Goal: Check status: Check status

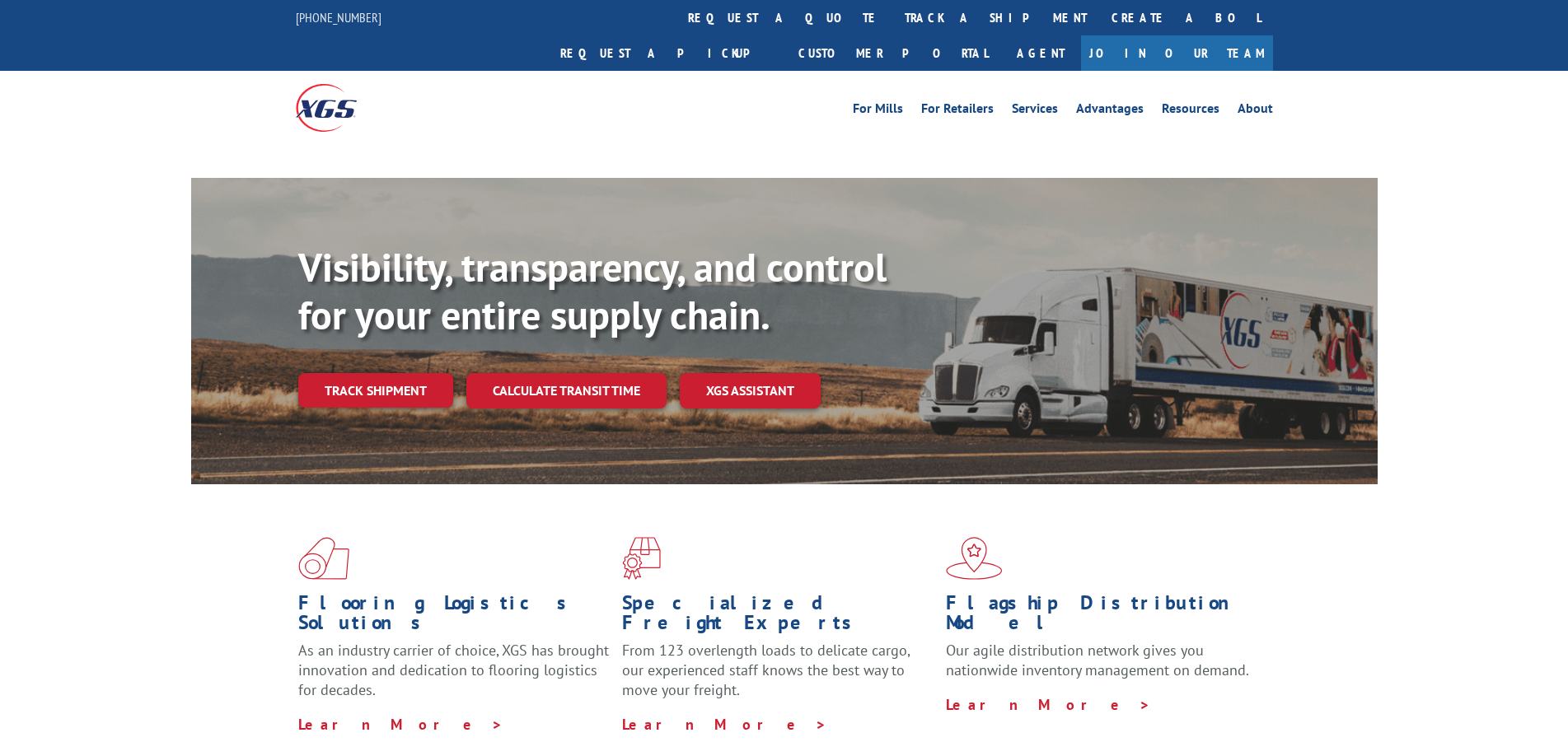
click at [892, 16] on link "track a shipment" at bounding box center [995, 18] width 207 height 36
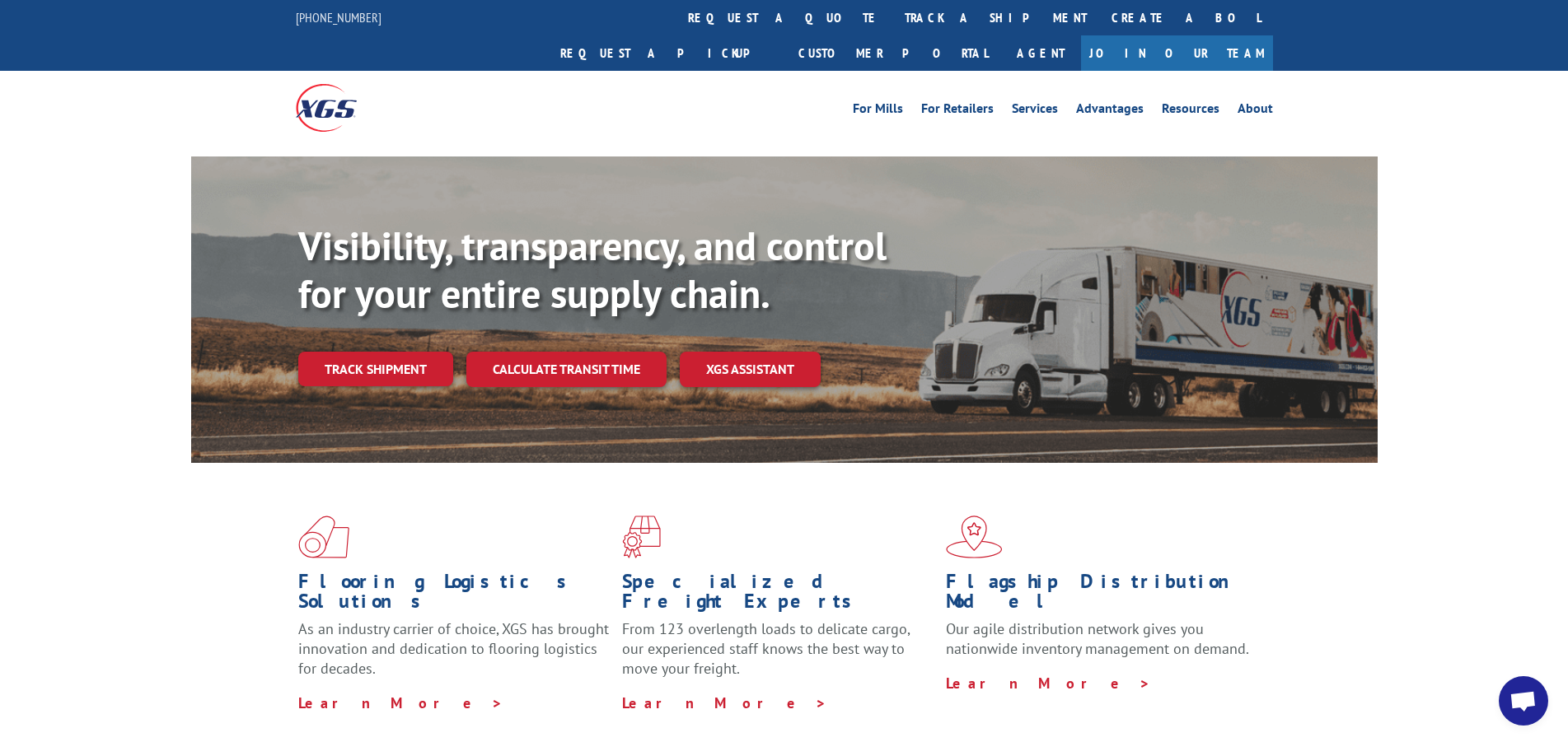
click at [892, 18] on link "track a shipment" at bounding box center [995, 18] width 207 height 36
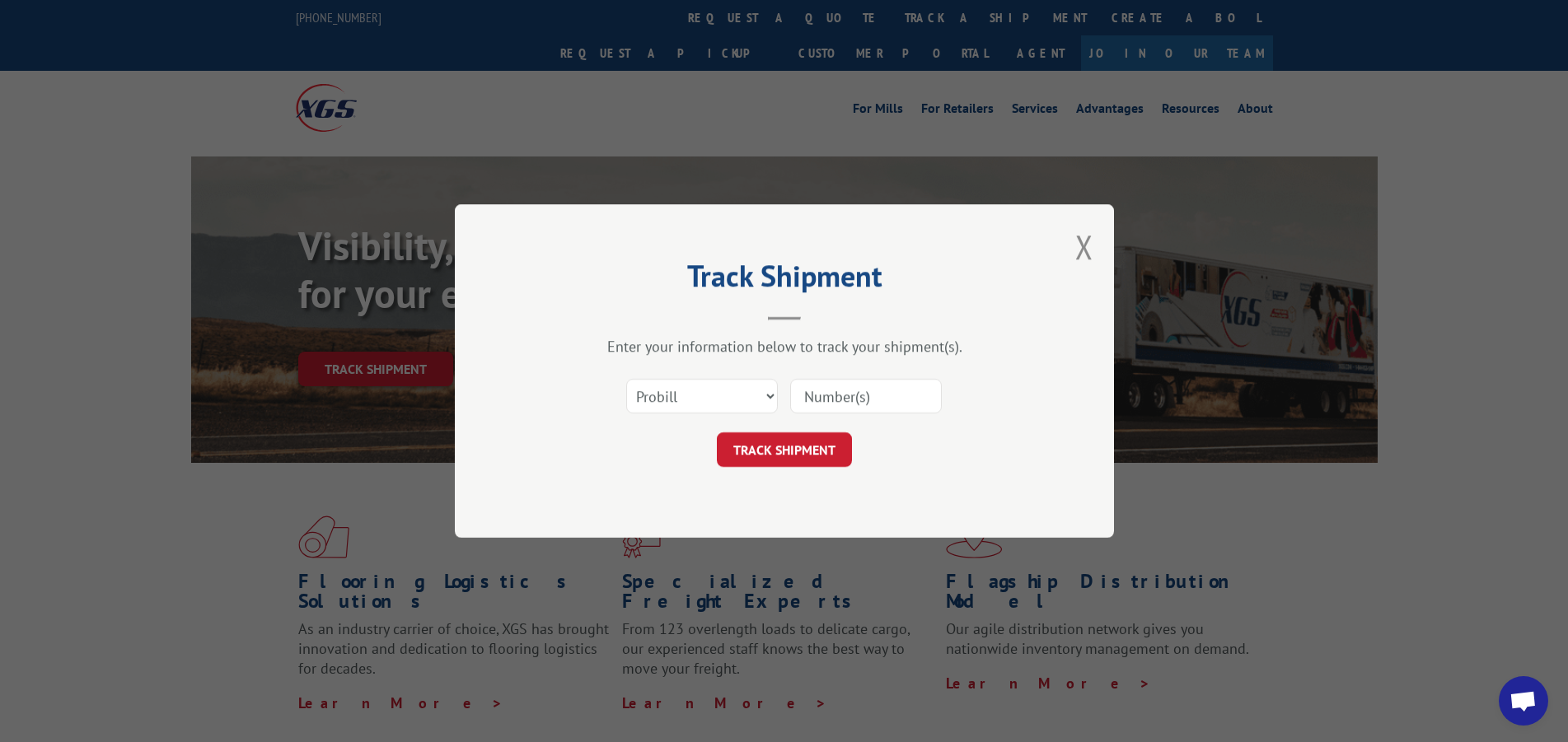
click at [832, 400] on input at bounding box center [865, 396] width 151 height 35
type input "17590925"
click at [783, 449] on button "TRACK SHIPMENT" at bounding box center [784, 450] width 135 height 35
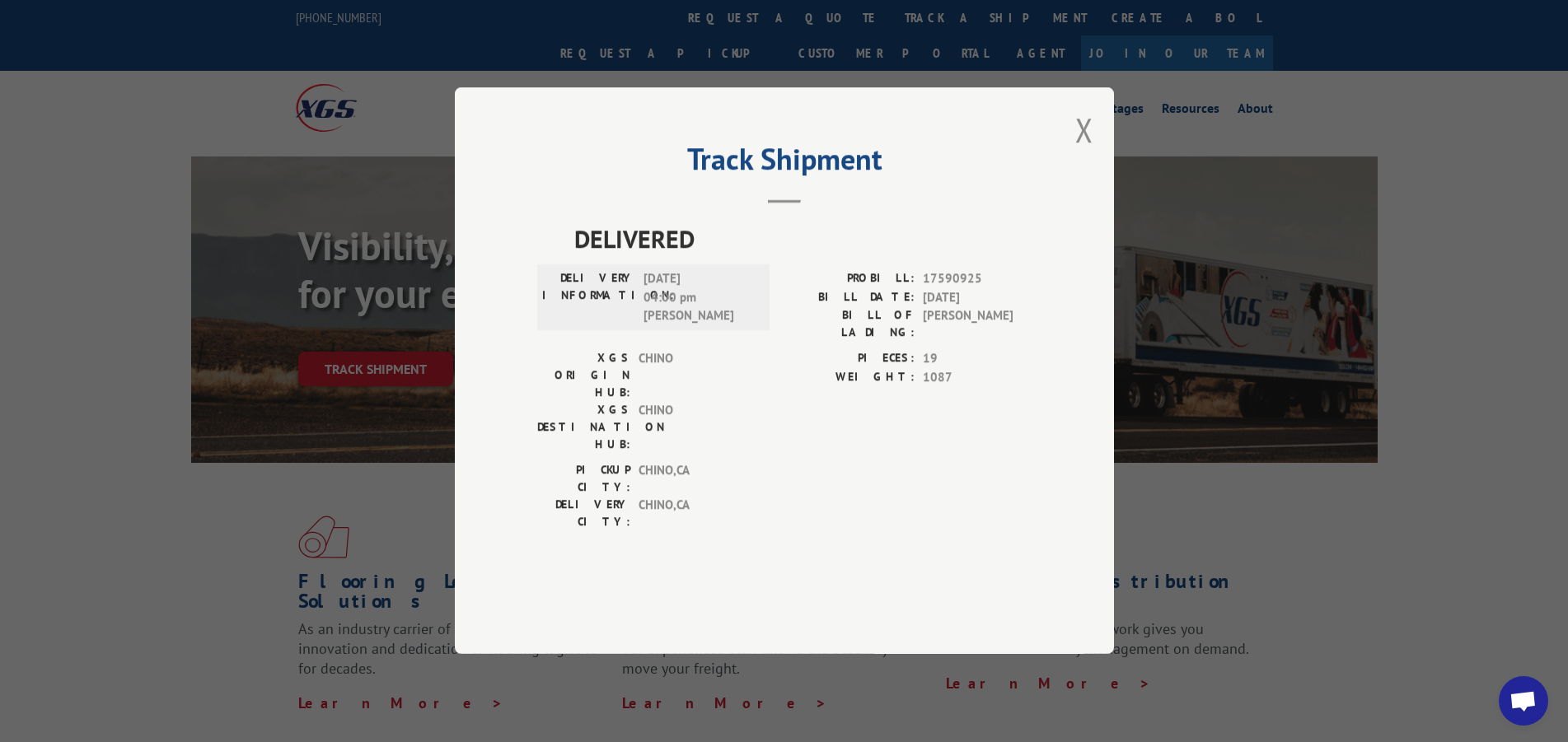
drag, startPoint x: 1073, startPoint y: 173, endPoint x: 1041, endPoint y: 188, distance: 35.3
click at [1074, 173] on div "Track Shipment DELIVERED DELIVERY INFORMATION: [DATE] 04:00 pm [PERSON_NAME] PR…" at bounding box center [784, 371] width 659 height 567
drag, startPoint x: 1094, startPoint y: 167, endPoint x: 1063, endPoint y: 161, distance: 31.6
click at [1095, 167] on div "Track Shipment DELIVERED DELIVERY INFORMATION: [DATE] 04:00 pm [PERSON_NAME] PR…" at bounding box center [784, 371] width 659 height 567
click at [1089, 151] on button "Close modal" at bounding box center [1084, 130] width 18 height 44
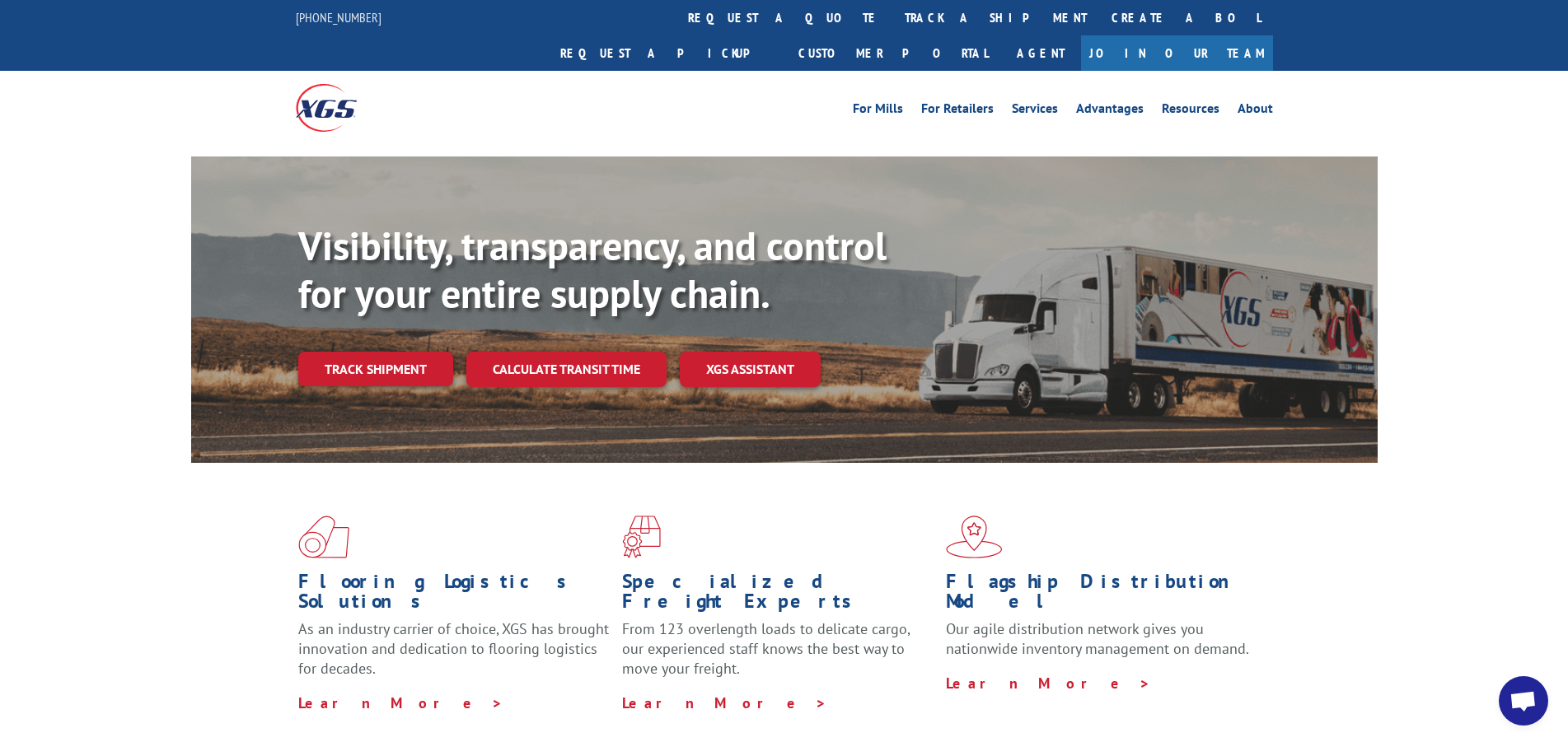
click at [892, 23] on link "track a shipment" at bounding box center [995, 18] width 207 height 36
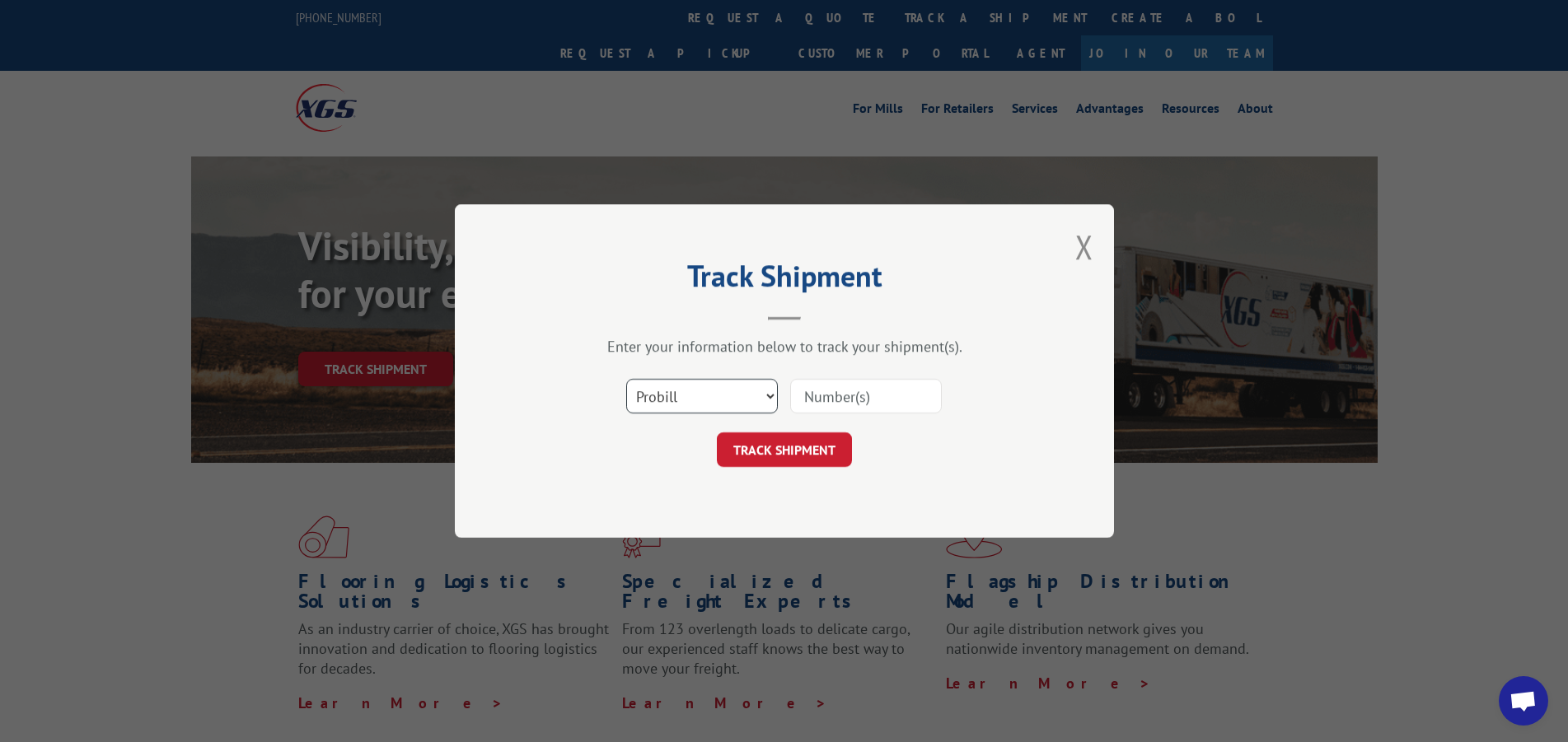
click at [723, 399] on select "Select category... Probill BOL PO" at bounding box center [701, 396] width 151 height 35
select select "bol"
click at [626, 379] on select "Select category... Probill BOL PO" at bounding box center [701, 396] width 151 height 35
click at [843, 383] on input at bounding box center [865, 396] width 151 height 35
click at [830, 397] on input at bounding box center [865, 396] width 151 height 35
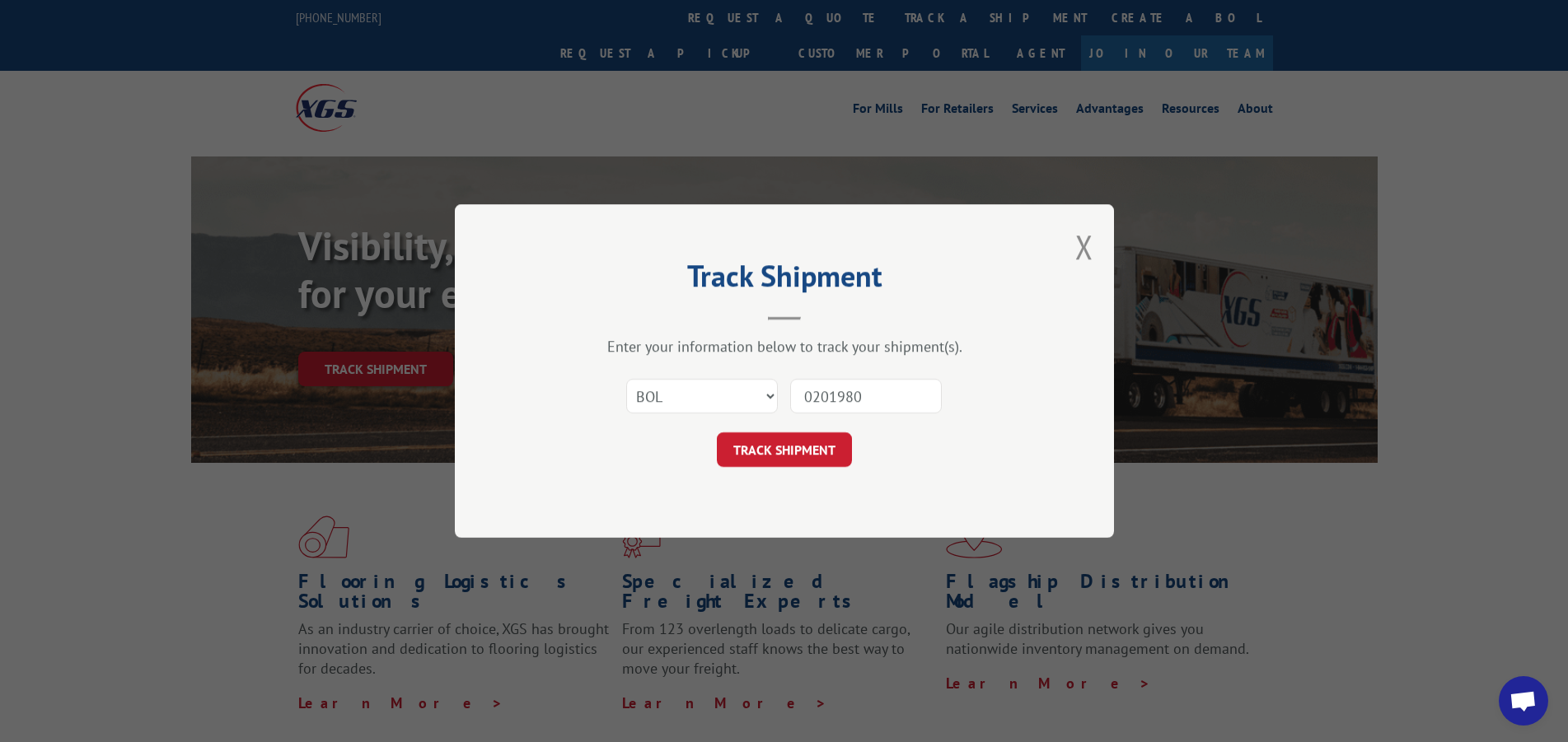
type input "0201980"
click at [783, 448] on button "TRACK SHIPMENT" at bounding box center [784, 450] width 135 height 35
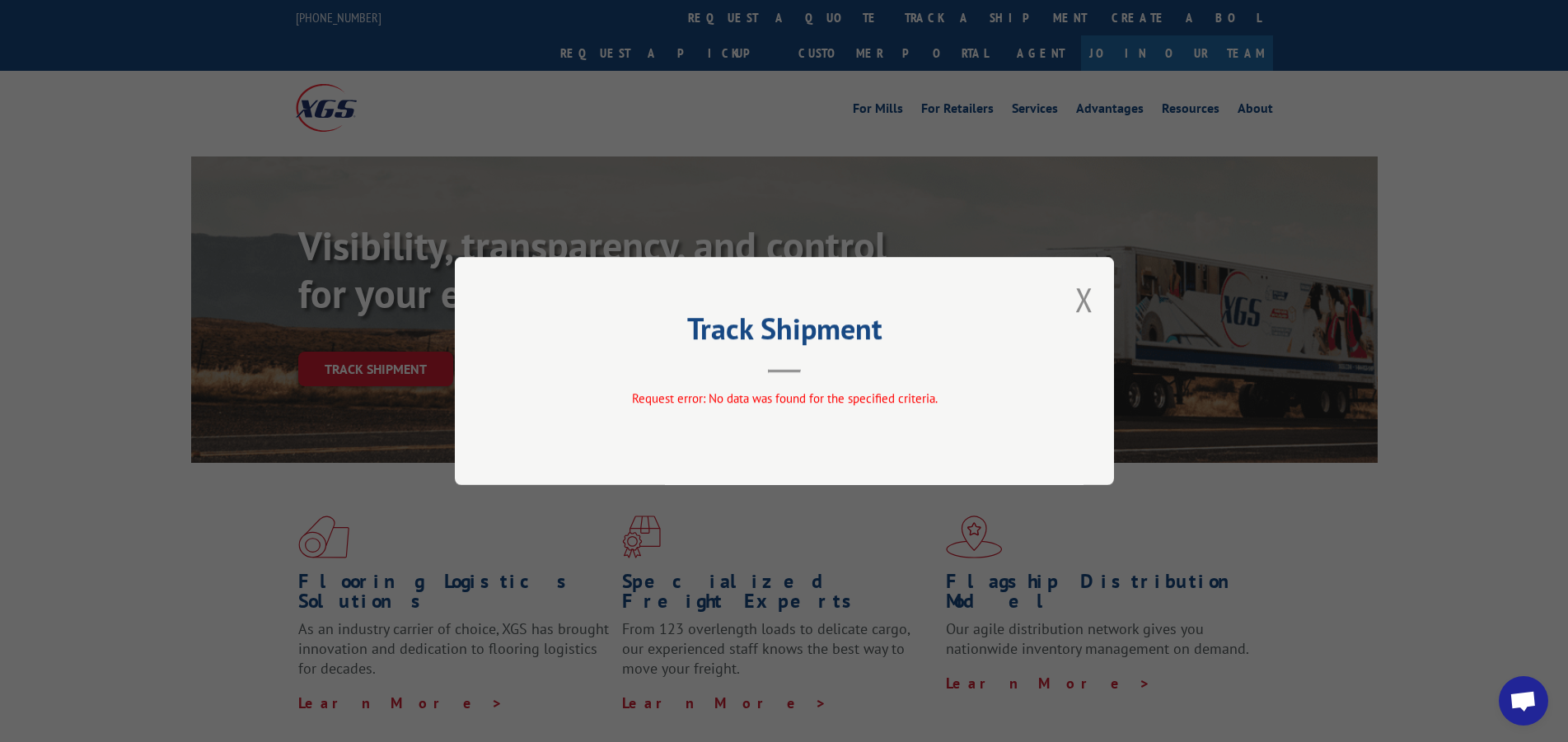
click at [1089, 300] on button "Close modal" at bounding box center [1084, 299] width 18 height 44
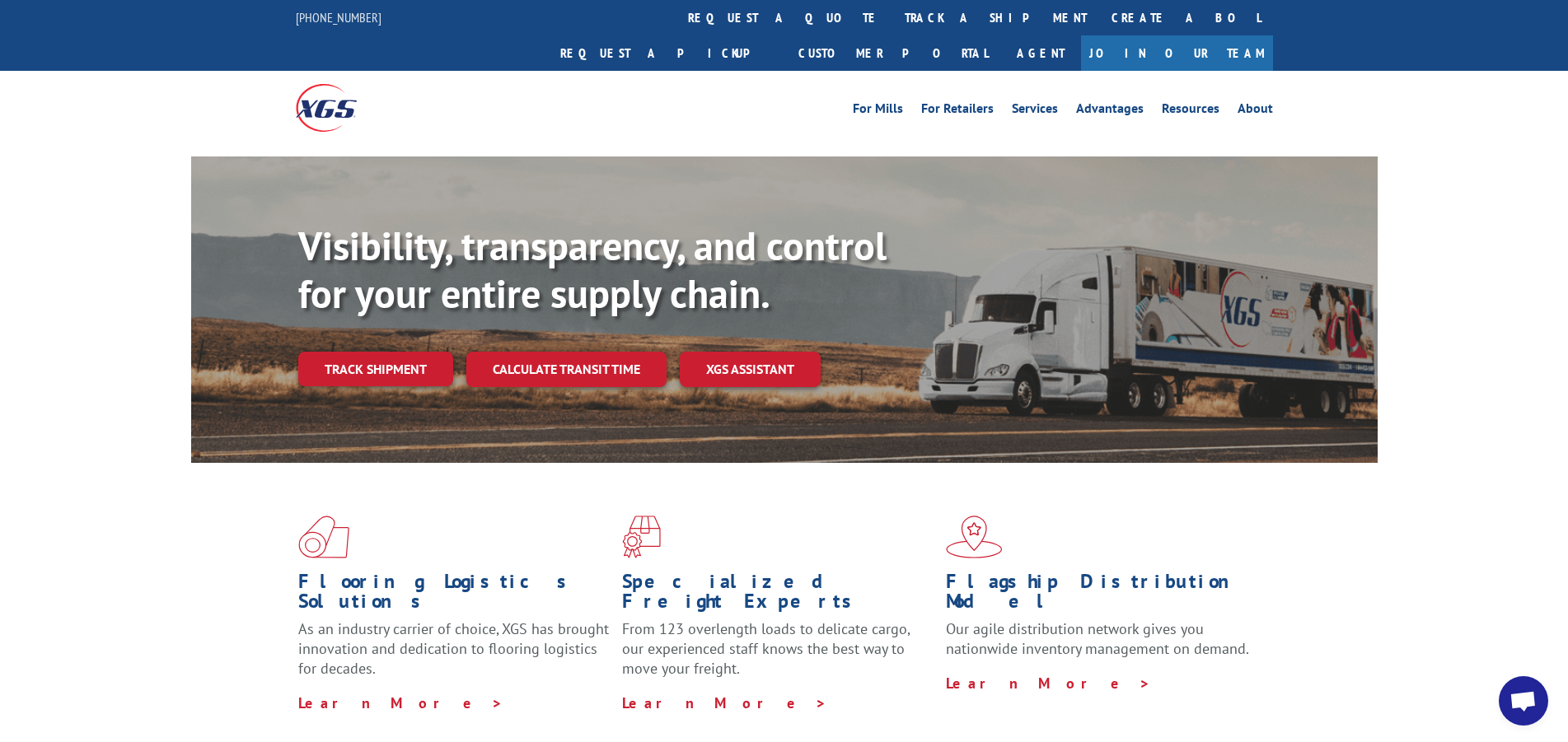
click at [892, 11] on link "track a shipment" at bounding box center [995, 18] width 207 height 36
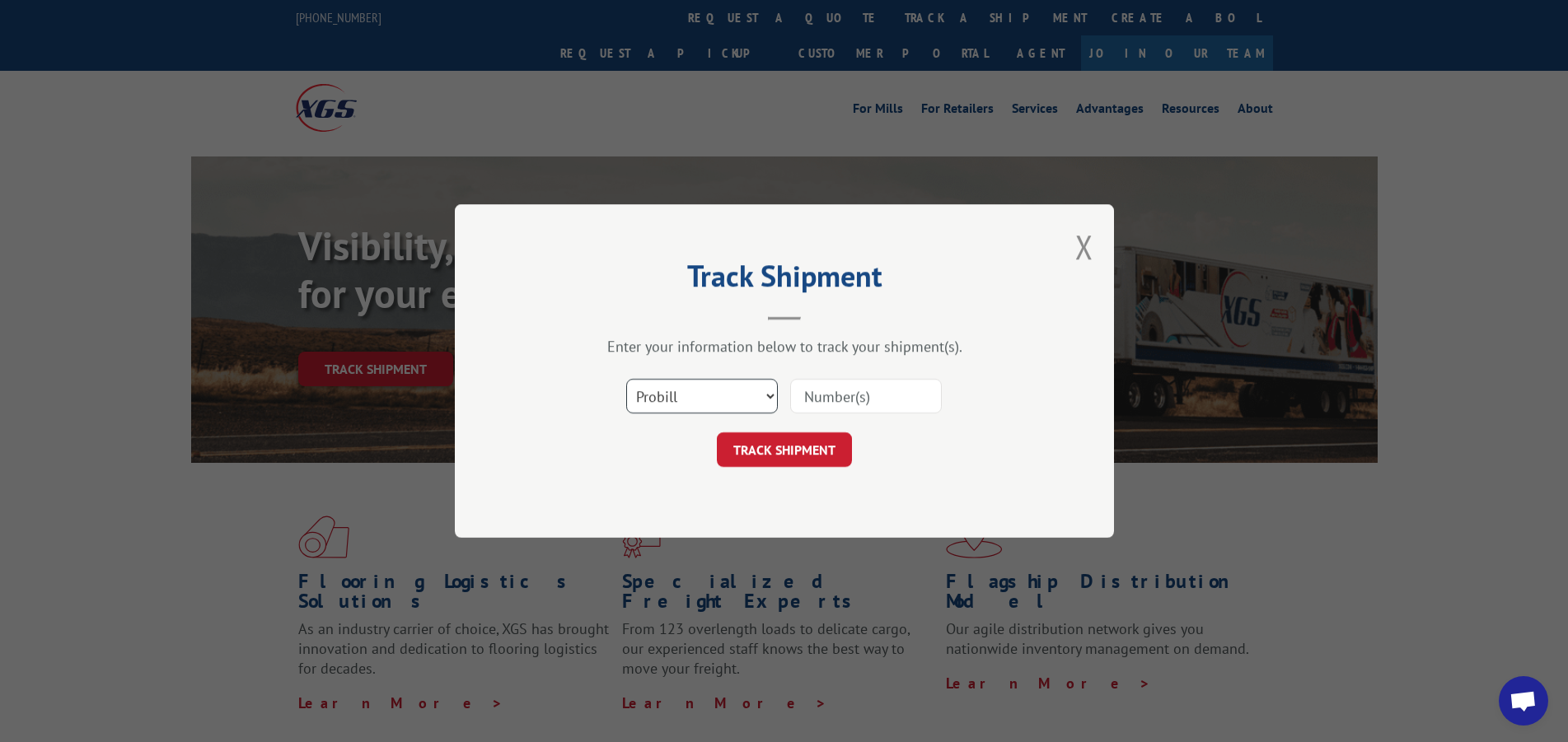
drag, startPoint x: 696, startPoint y: 394, endPoint x: 693, endPoint y: 411, distance: 17.3
click at [696, 394] on select "Select category... Probill BOL PO" at bounding box center [701, 396] width 151 height 35
select select "po"
click at [626, 379] on select "Select category... Probill BOL PO" at bounding box center [701, 396] width 151 height 35
click at [840, 405] on input at bounding box center [865, 396] width 151 height 35
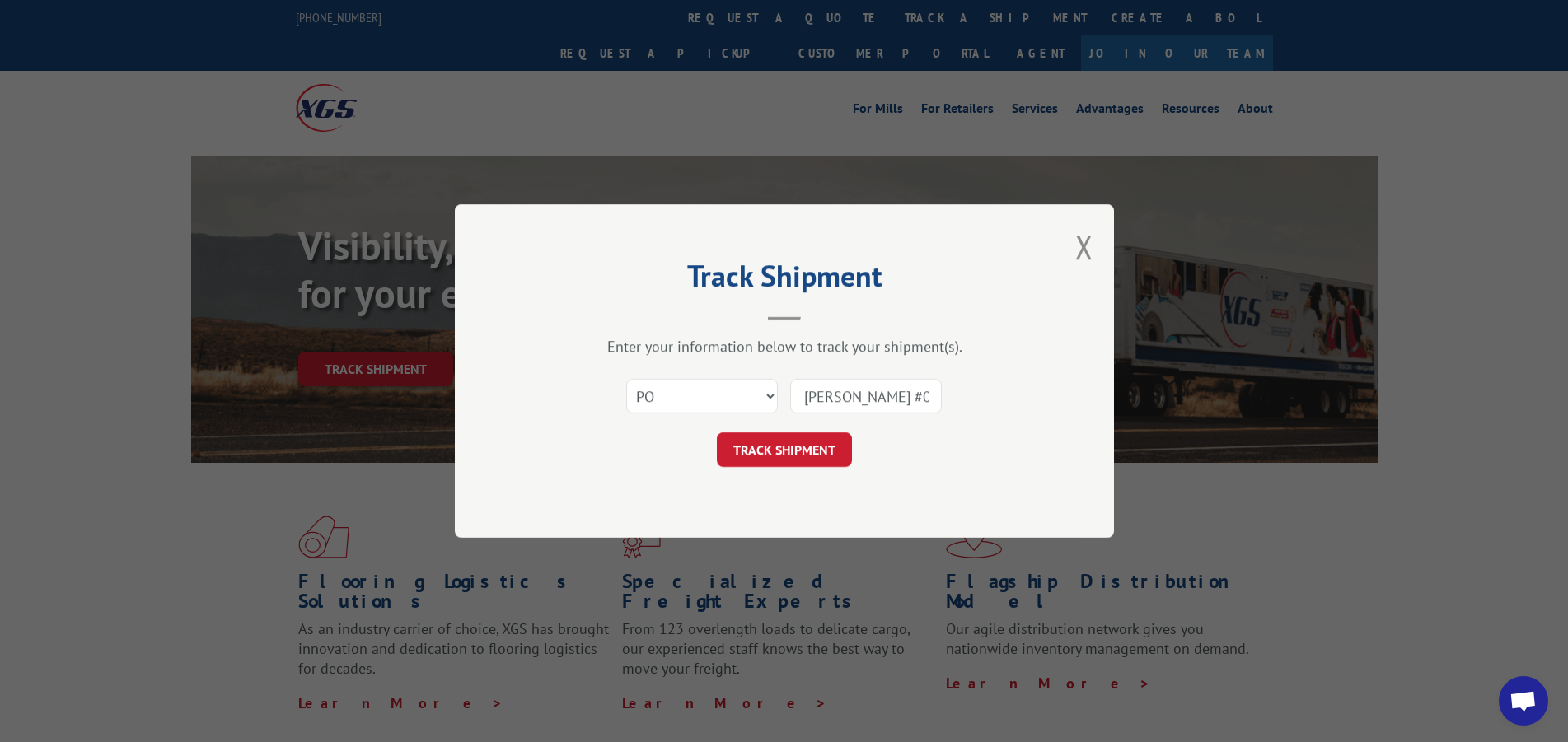
type input "[PERSON_NAME] #0201980"
click at [807, 439] on button "TRACK SHIPMENT" at bounding box center [784, 450] width 135 height 35
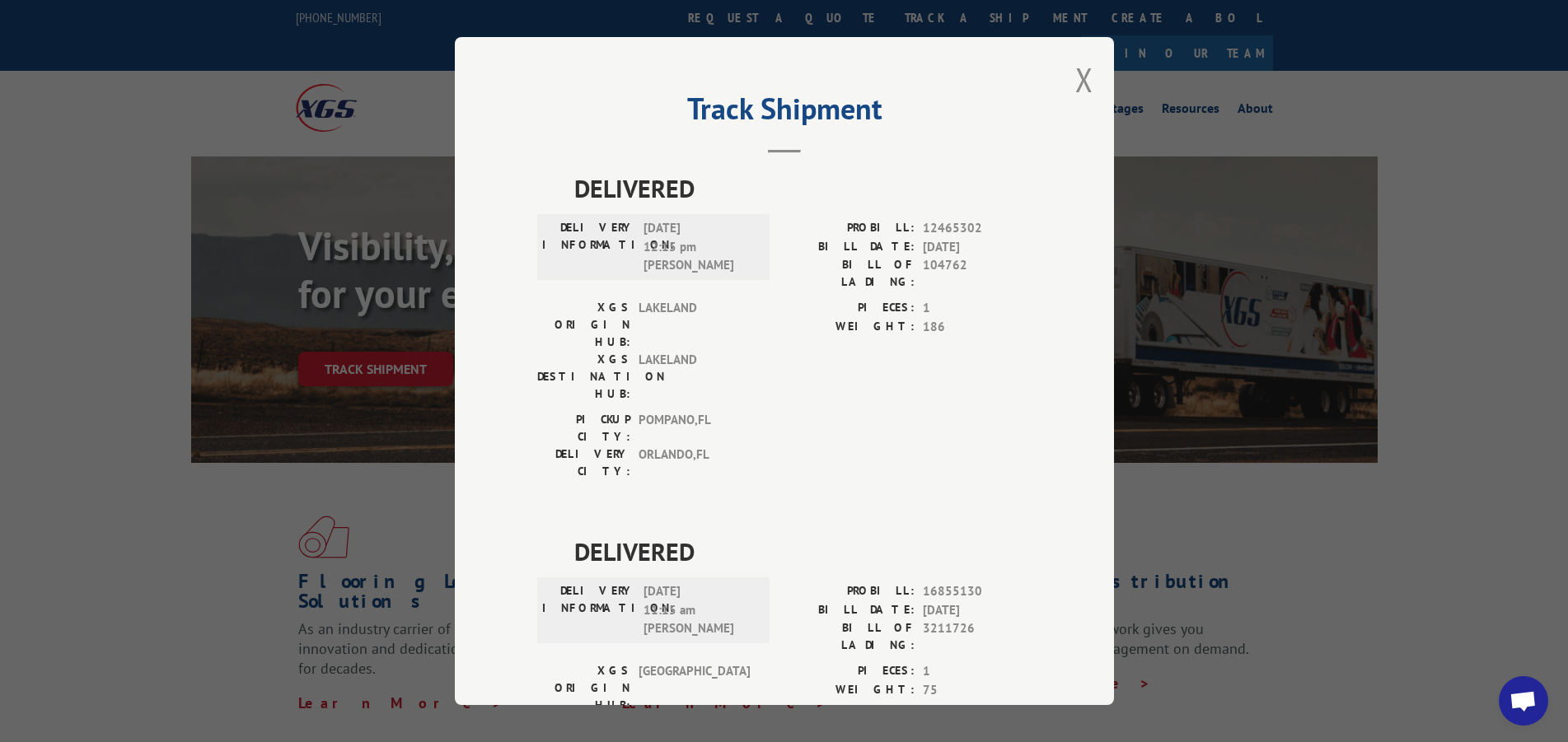
click at [1075, 86] on button "Close modal" at bounding box center [1084, 79] width 18 height 44
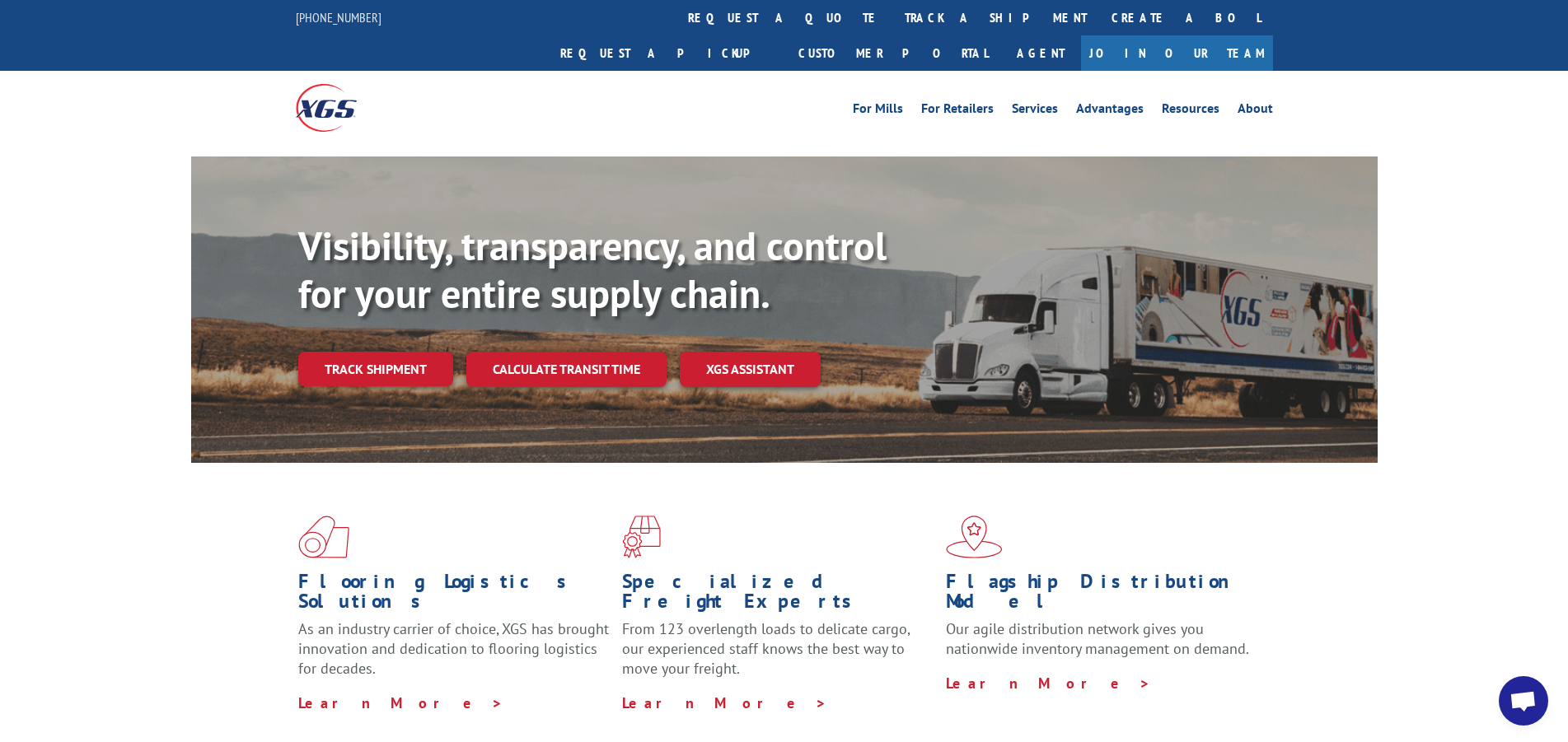
drag, startPoint x: 759, startPoint y: 18, endPoint x: 779, endPoint y: 50, distance: 37.7
click at [892, 17] on link "track a shipment" at bounding box center [995, 18] width 207 height 36
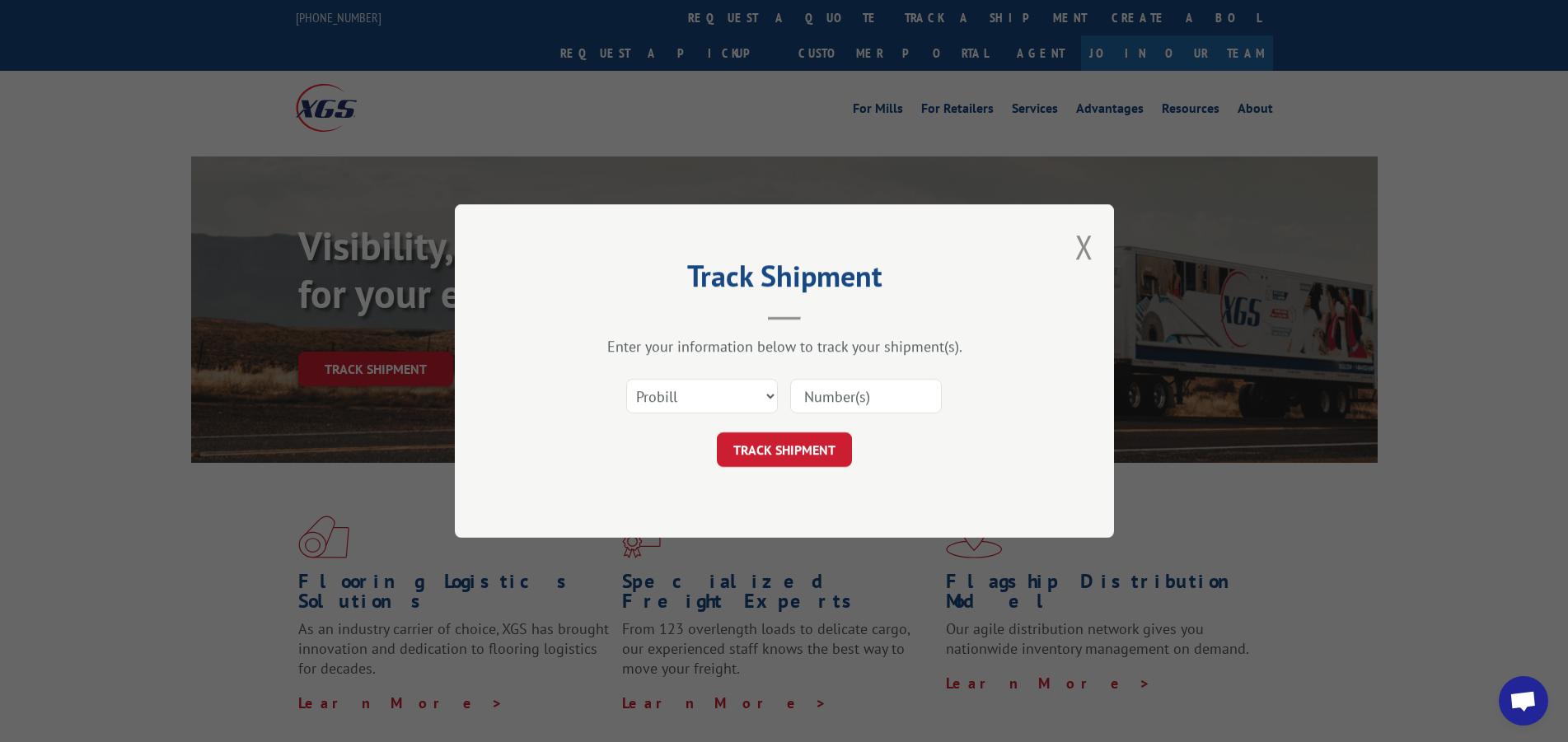
click at [848, 388] on input at bounding box center [865, 396] width 151 height 35
type input "17590925"
click at [749, 443] on button "TRACK SHIPMENT" at bounding box center [784, 450] width 135 height 35
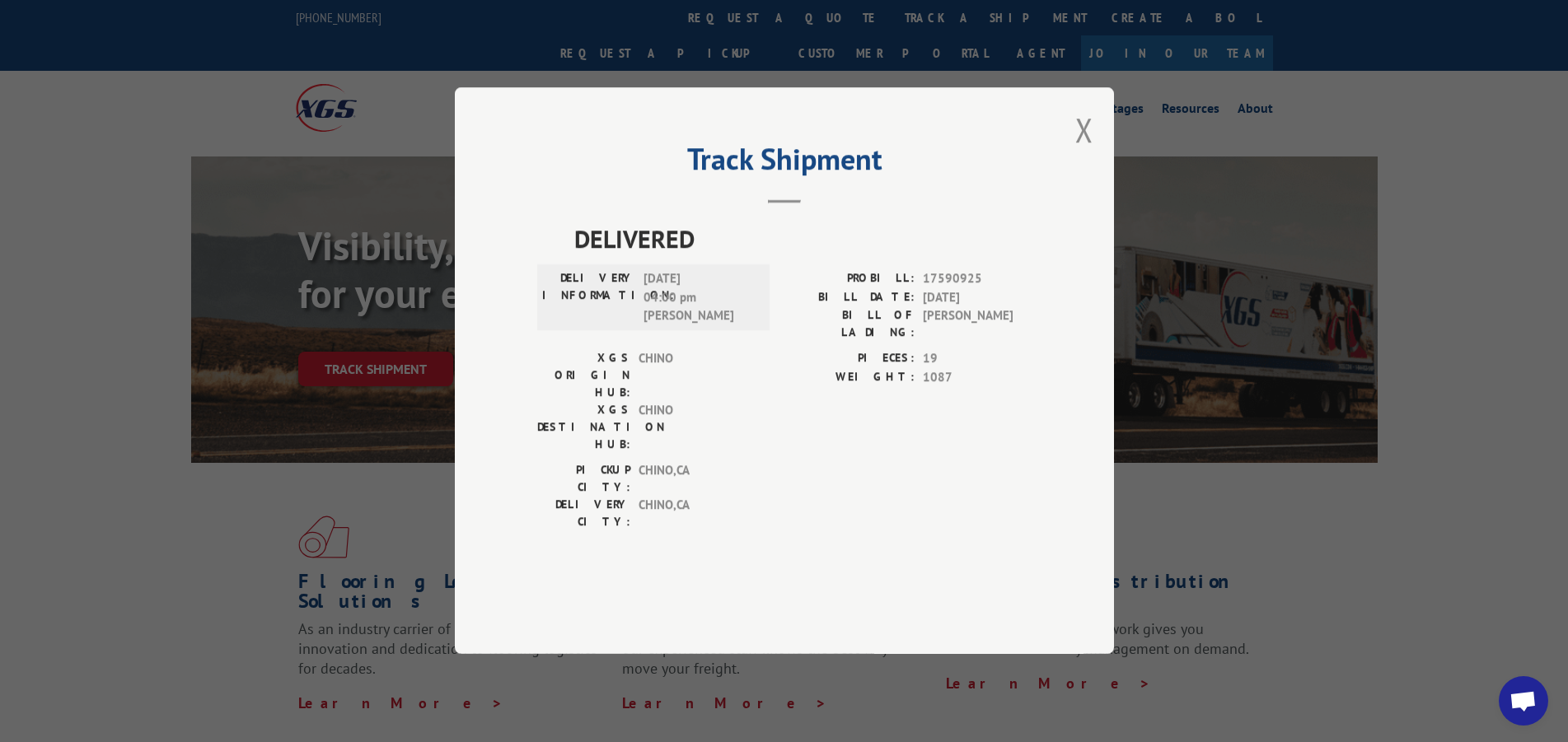
click at [1080, 151] on button "Close modal" at bounding box center [1084, 130] width 18 height 44
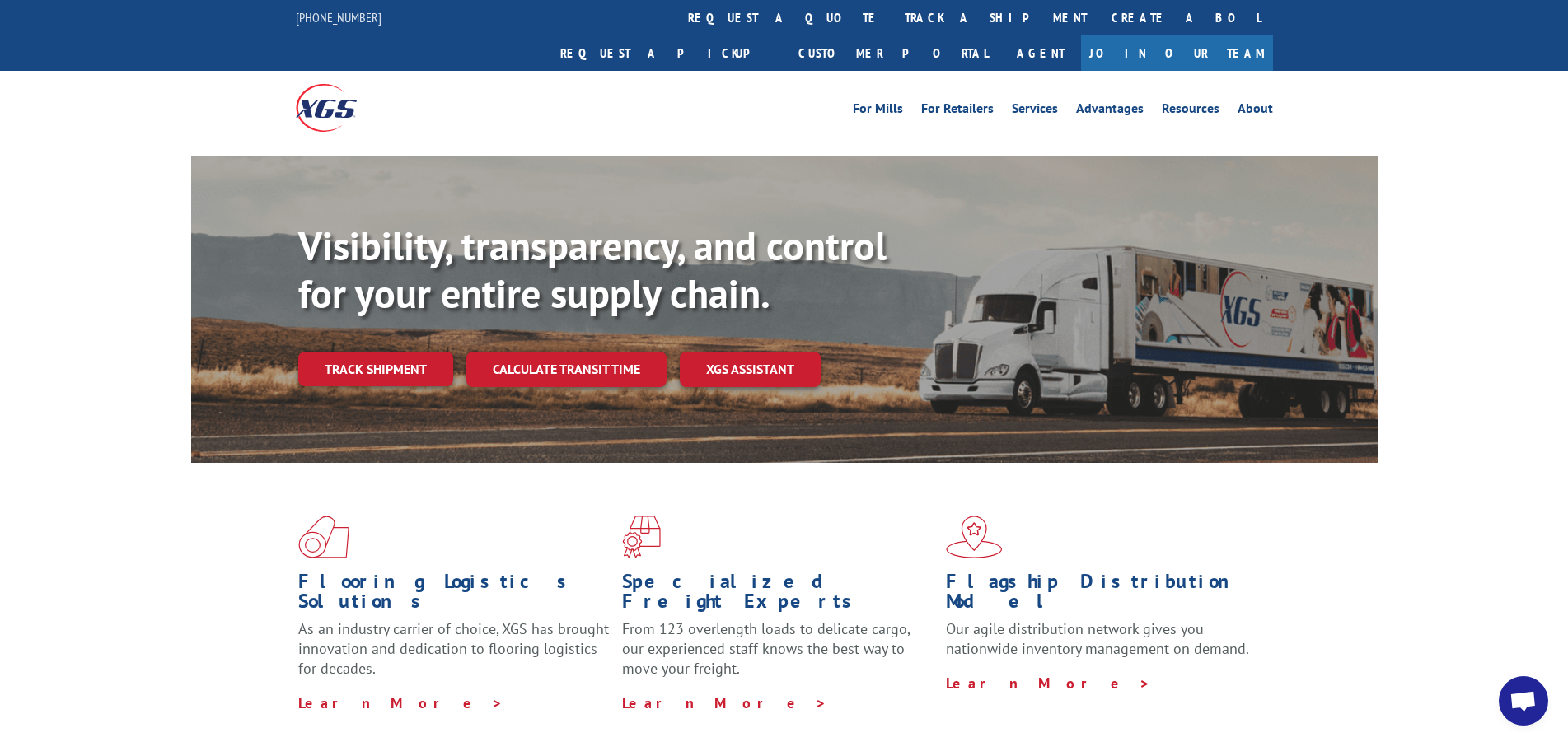
click at [892, 21] on link "track a shipment" at bounding box center [995, 18] width 207 height 36
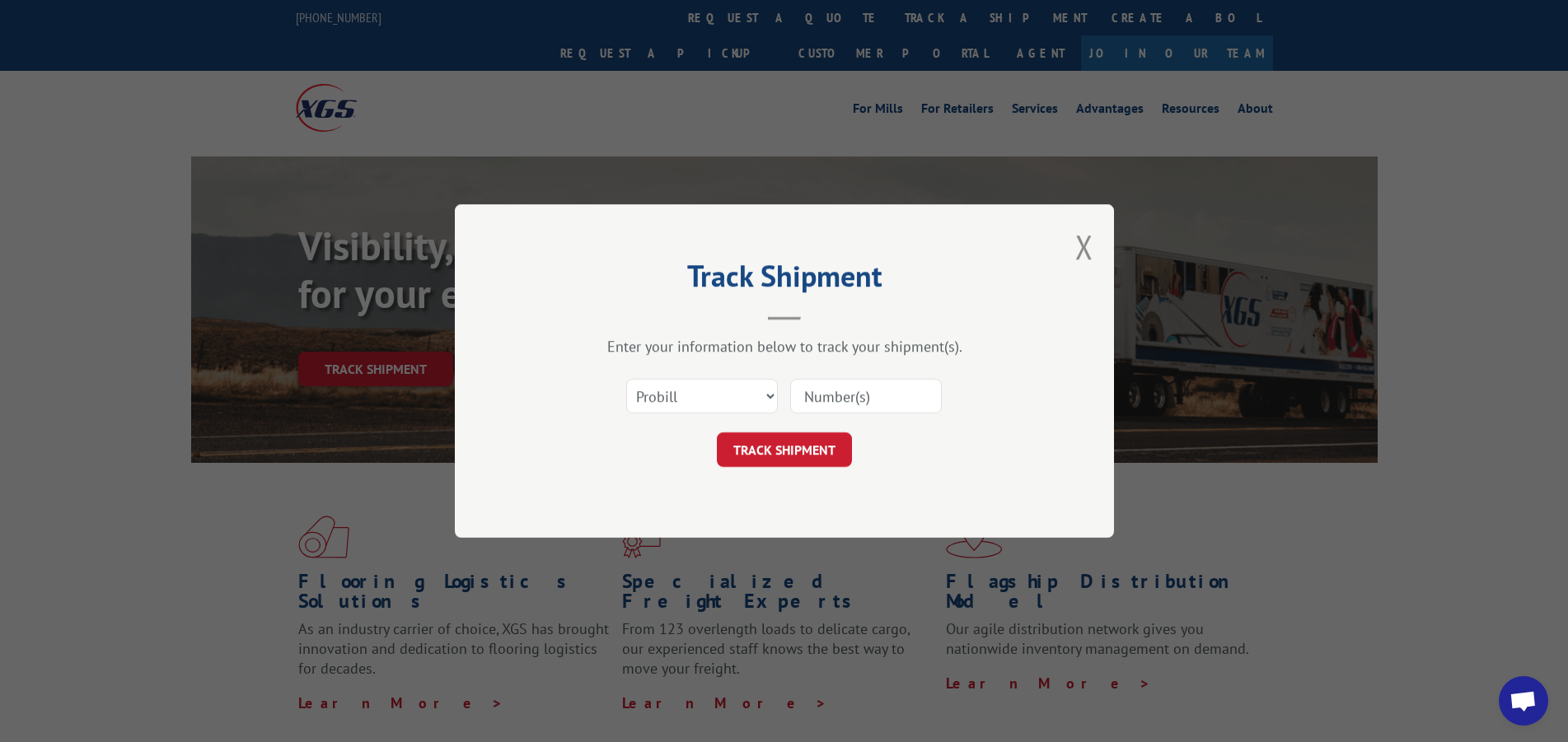
click at [835, 397] on input at bounding box center [865, 396] width 151 height 35
type input "17601295"
click at [790, 445] on button "TRACK SHIPMENT" at bounding box center [784, 450] width 135 height 35
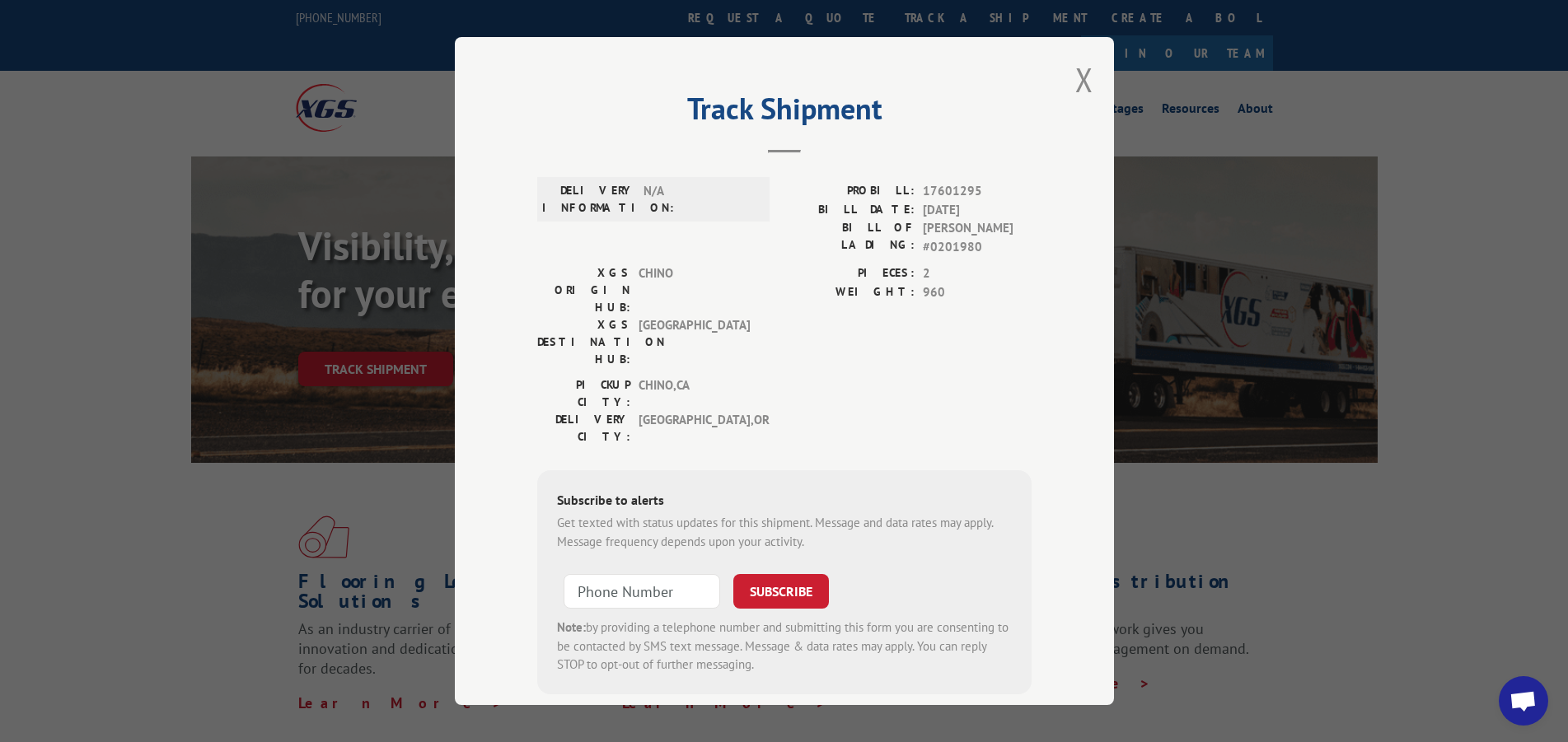
click at [863, 222] on label "BILL OF LADING:" at bounding box center [850, 237] width 131 height 37
